Goal: Transaction & Acquisition: Purchase product/service

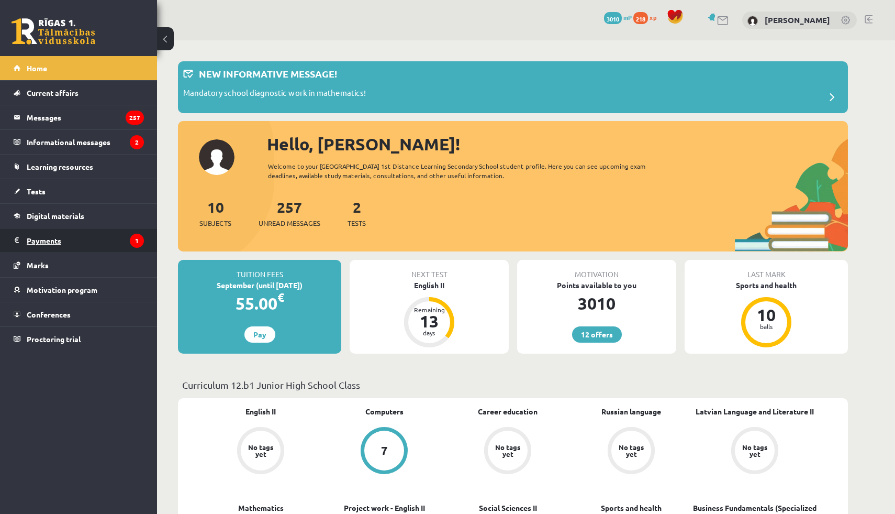
click at [103, 247] on legend "Payments 1" at bounding box center [85, 240] width 117 height 24
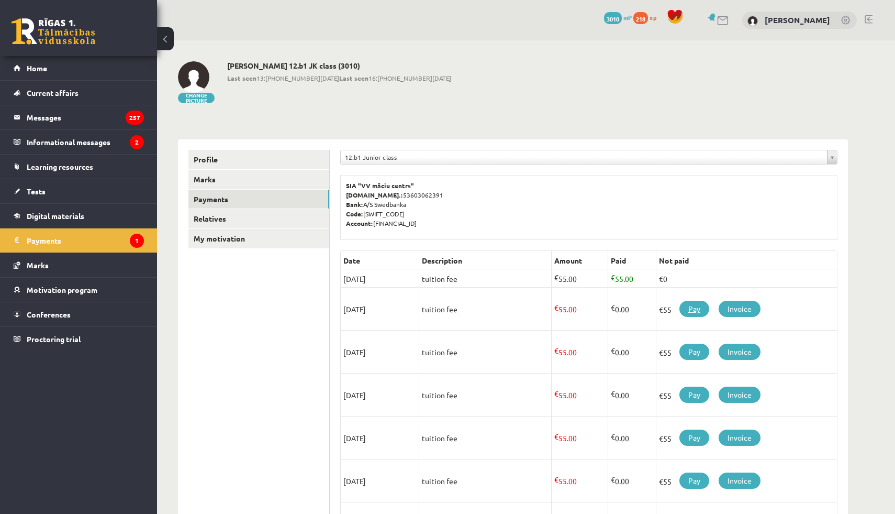
click at [701, 305] on font "Pay" at bounding box center [694, 308] width 12 height 9
click at [691, 305] on font "Pay" at bounding box center [694, 308] width 12 height 9
click at [703, 307] on link "Pay" at bounding box center [695, 309] width 30 height 16
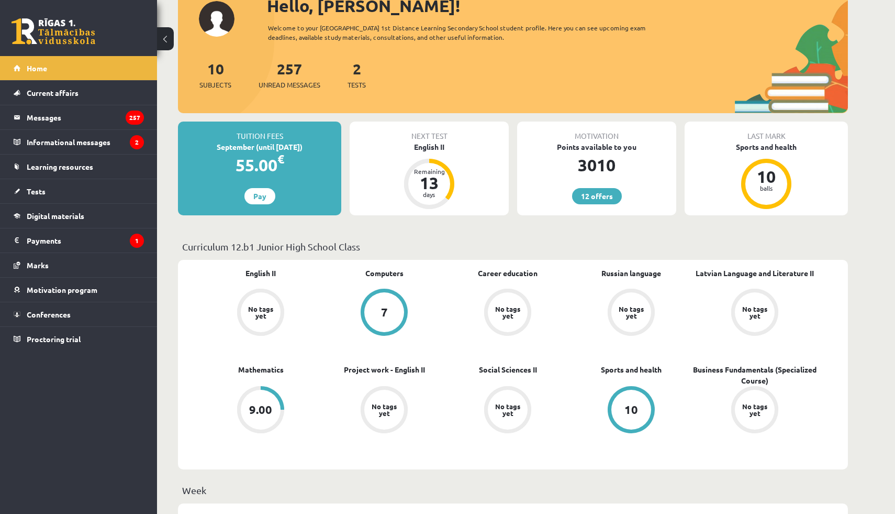
scroll to position [139, 0]
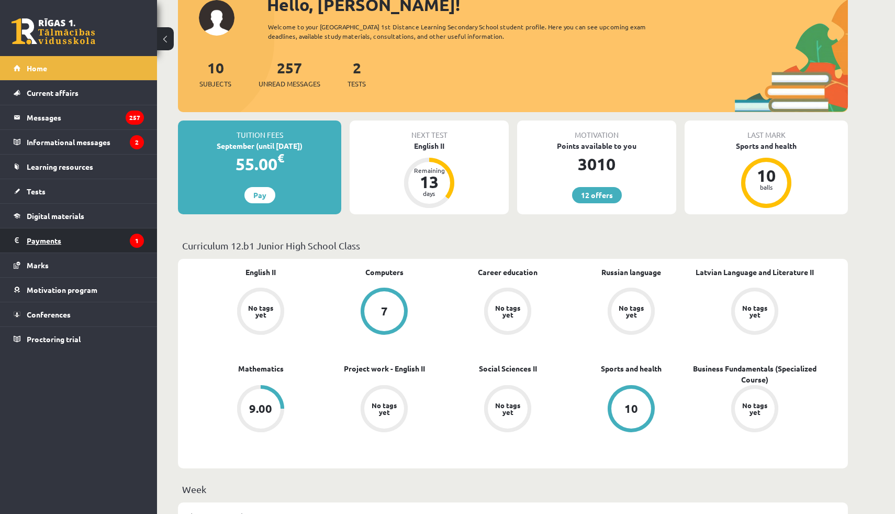
click at [92, 239] on legend "Payments 1" at bounding box center [85, 240] width 117 height 24
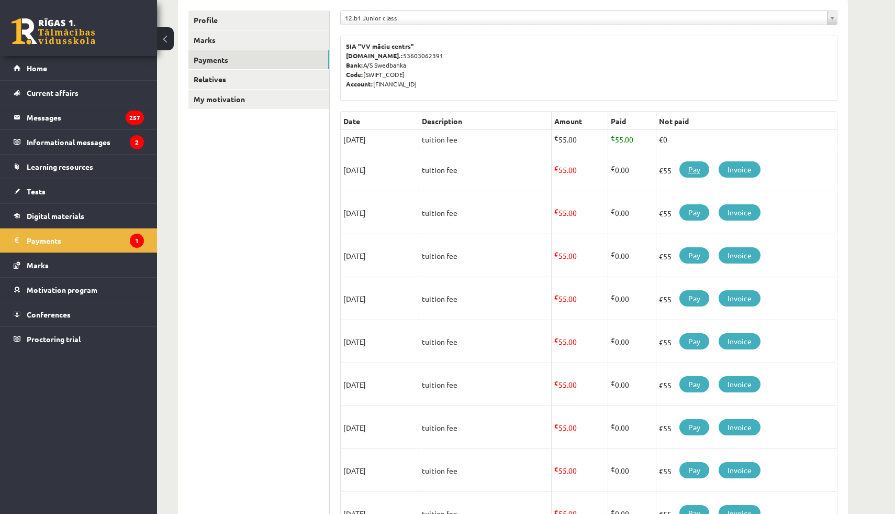
click at [694, 170] on font "Pay" at bounding box center [694, 168] width 12 height 9
click at [697, 169] on font "Pay" at bounding box center [694, 168] width 12 height 9
click at [686, 166] on link "Pay" at bounding box center [695, 169] width 30 height 16
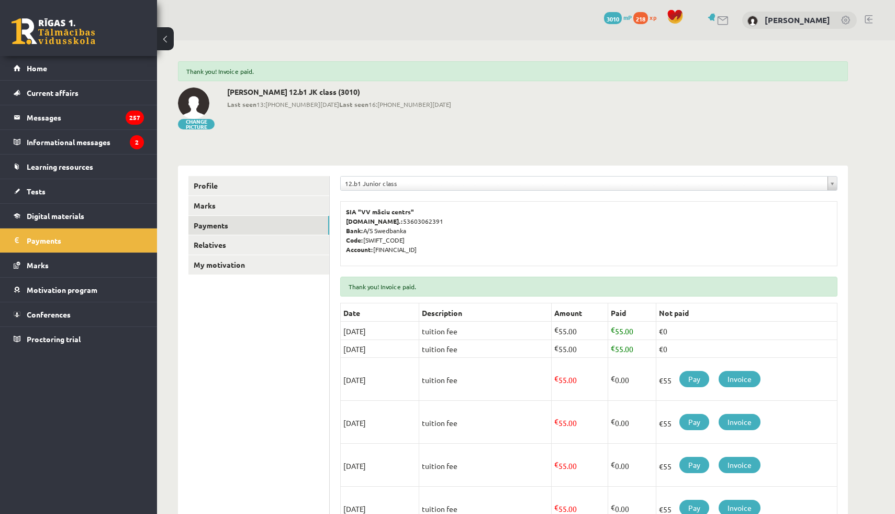
click at [534, 102] on div "Change picture [PERSON_NAME] 12.b1 JK class (3010) Last seen 13:[PHONE_NUMBER][…" at bounding box center [513, 108] width 670 height 43
